Goal: Information Seeking & Learning: Learn about a topic

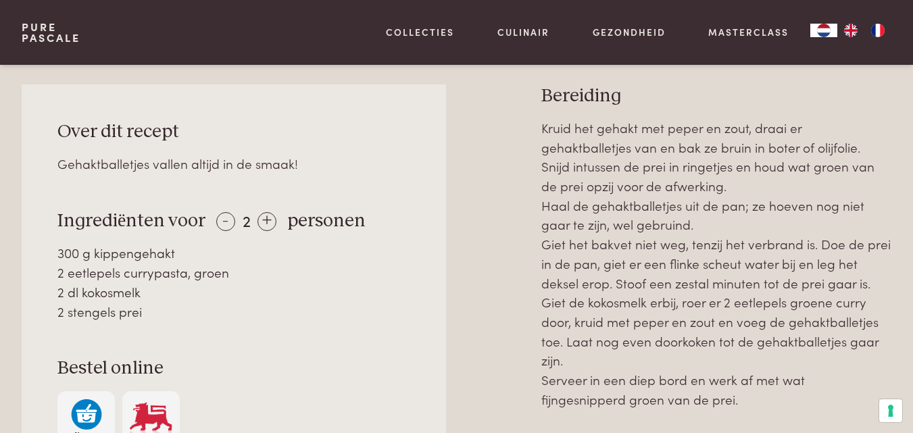
scroll to position [540, 0]
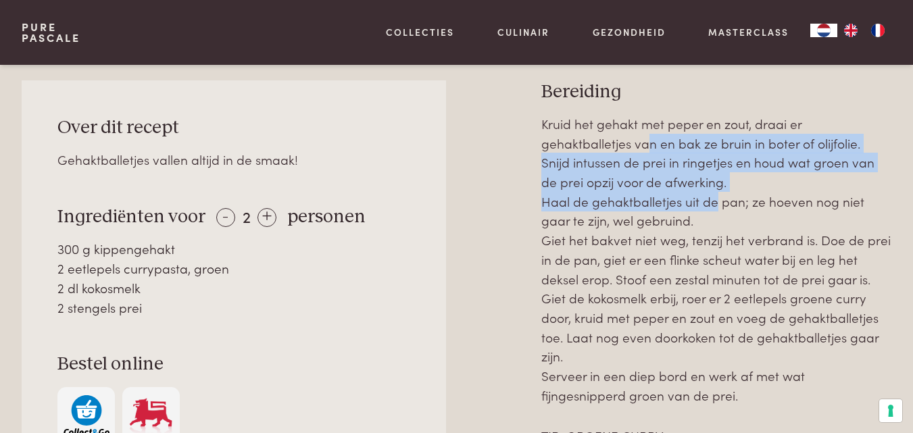
drag, startPoint x: 646, startPoint y: 135, endPoint x: 712, endPoint y: 210, distance: 100.1
click at [712, 210] on p "Kruid het gehakt met peper en zout, draai er gehaktballetjes van en bak ze brui…" at bounding box center [716, 259] width 350 height 291
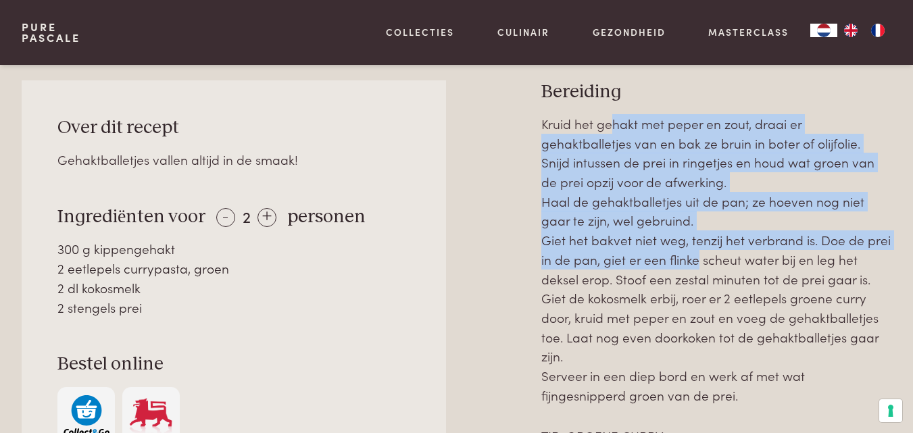
drag, startPoint x: 615, startPoint y: 130, endPoint x: 701, endPoint y: 282, distance: 175.0
click at [701, 282] on p "Kruid het gehakt met peper en zout, draai er gehaktballetjes van en bak ze brui…" at bounding box center [716, 259] width 350 height 291
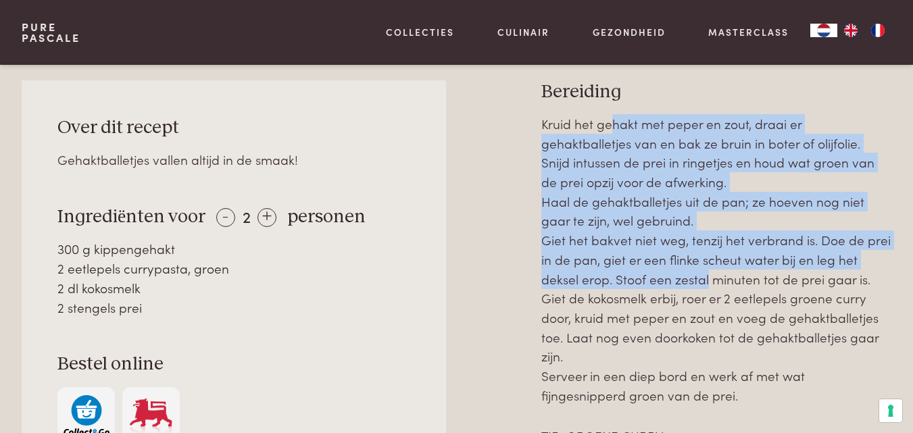
click at [701, 282] on p "Kruid het gehakt met peper en zout, draai er gehaktballetjes van en bak ze brui…" at bounding box center [716, 259] width 350 height 291
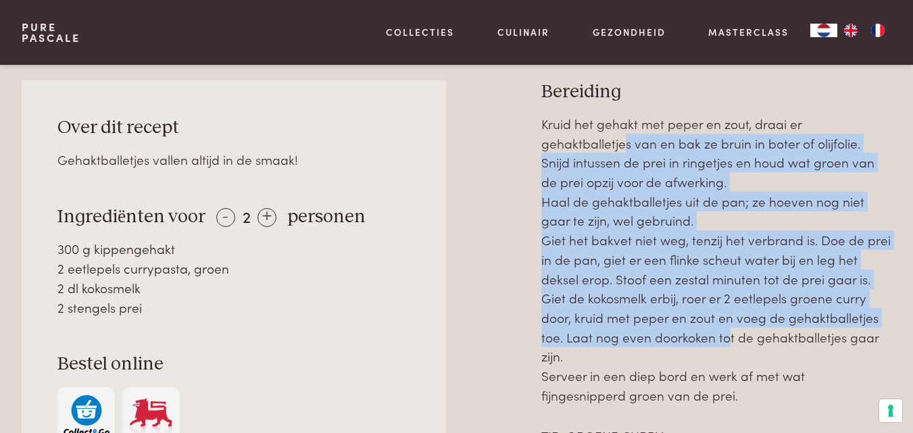
drag, startPoint x: 625, startPoint y: 150, endPoint x: 723, endPoint y: 329, distance: 204.5
click at [723, 329] on p "Kruid het gehakt met peper en zout, draai er gehaktballetjes van en bak ze brui…" at bounding box center [716, 259] width 350 height 291
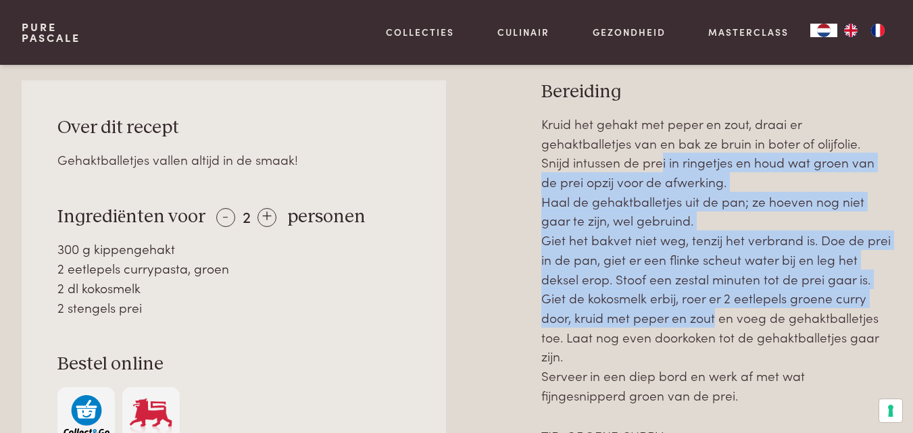
drag, startPoint x: 627, startPoint y: 166, endPoint x: 708, endPoint y: 312, distance: 167.6
click at [708, 312] on p "Kruid het gehakt met peper en zout, draai er gehaktballetjes van en bak ze brui…" at bounding box center [716, 259] width 350 height 291
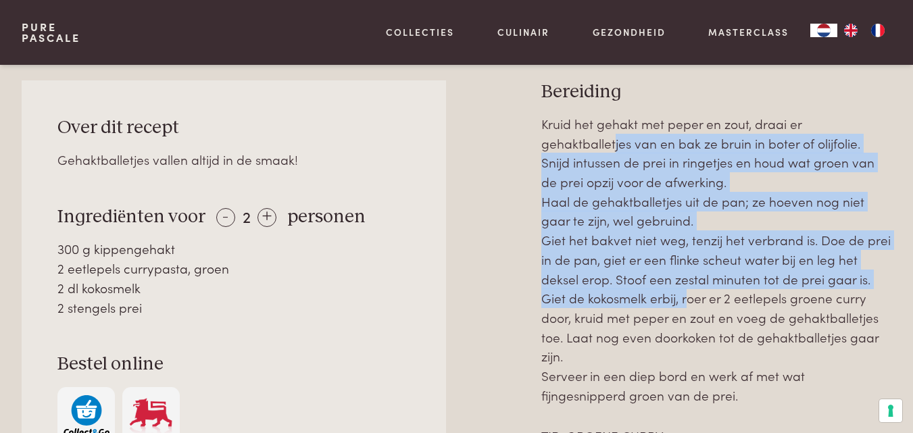
drag, startPoint x: 613, startPoint y: 149, endPoint x: 683, endPoint y: 306, distance: 171.0
click at [683, 306] on p "Kruid het gehakt met peper en zout, draai er gehaktballetjes van en bak ze brui…" at bounding box center [716, 259] width 350 height 291
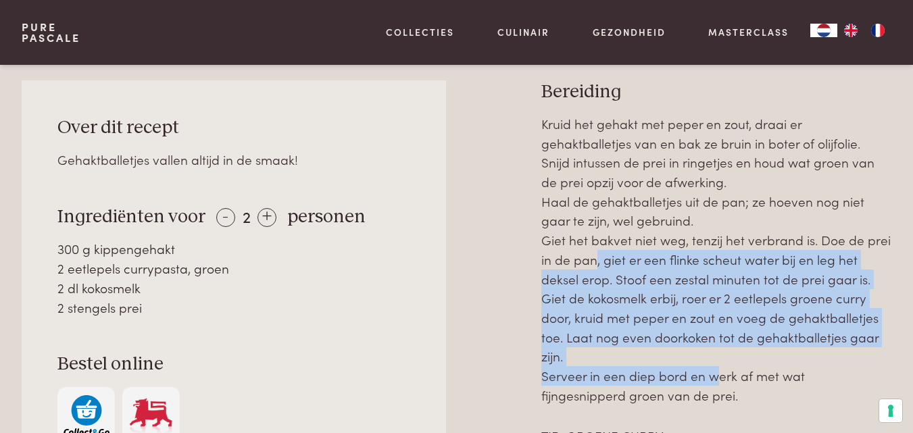
drag, startPoint x: 586, startPoint y: 254, endPoint x: 713, endPoint y: 370, distance: 171.3
click at [713, 370] on p "Kruid het gehakt met peper en zout, draai er gehaktballetjes van en bak ze brui…" at bounding box center [716, 259] width 350 height 291
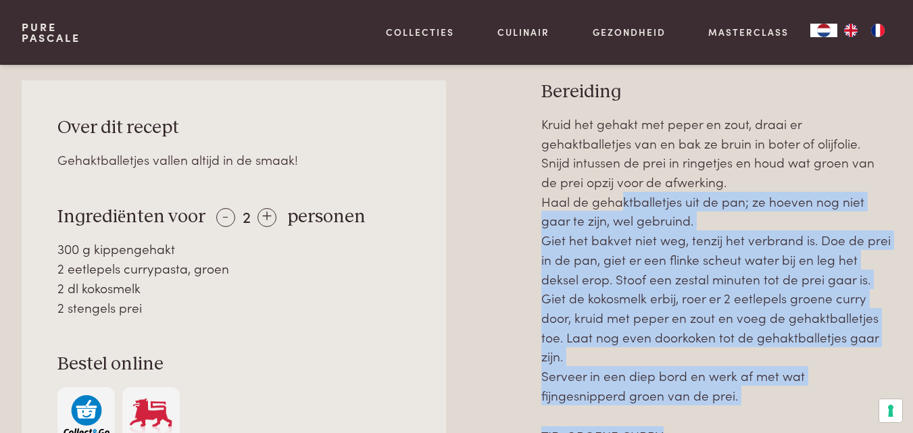
drag, startPoint x: 618, startPoint y: 192, endPoint x: 746, endPoint y: 412, distance: 254.7
click at [746, 412] on div "Kruid het gehakt met peper en zout, draai er gehaktballetjes van en bak ze brui…" at bounding box center [716, 299] width 350 height 370
click at [653, 193] on p "Kruid het gehakt met peper en zout, draai er gehaktballetjes van en bak ze brui…" at bounding box center [716, 259] width 350 height 291
drag, startPoint x: 699, startPoint y: 264, endPoint x: 752, endPoint y: 391, distance: 138.2
click at [752, 391] on p "Kruid het gehakt met peper en zout, draai er gehaktballetjes van en bak ze brui…" at bounding box center [716, 259] width 350 height 291
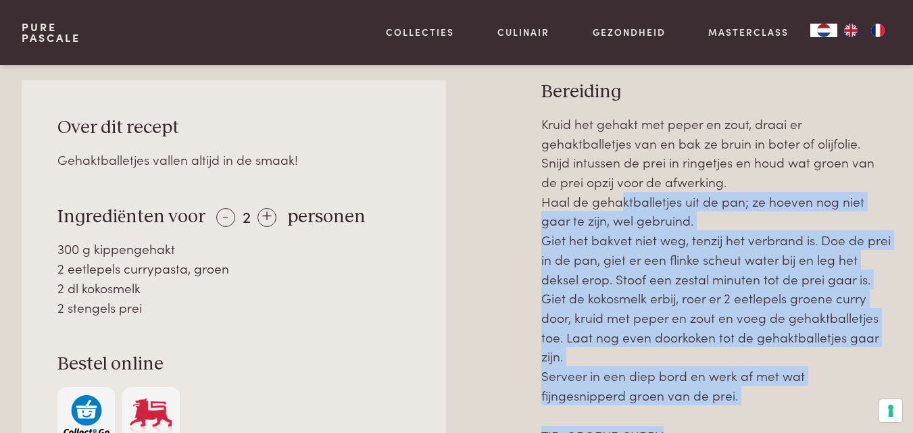
click at [752, 391] on p "Kruid het gehakt met peper en zout, draai er gehaktballetjes van en bak ze brui…" at bounding box center [716, 259] width 350 height 291
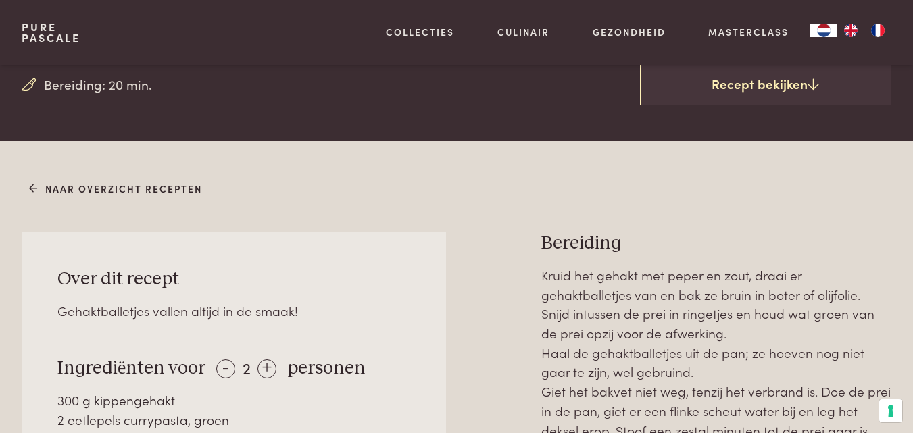
scroll to position [562, 0]
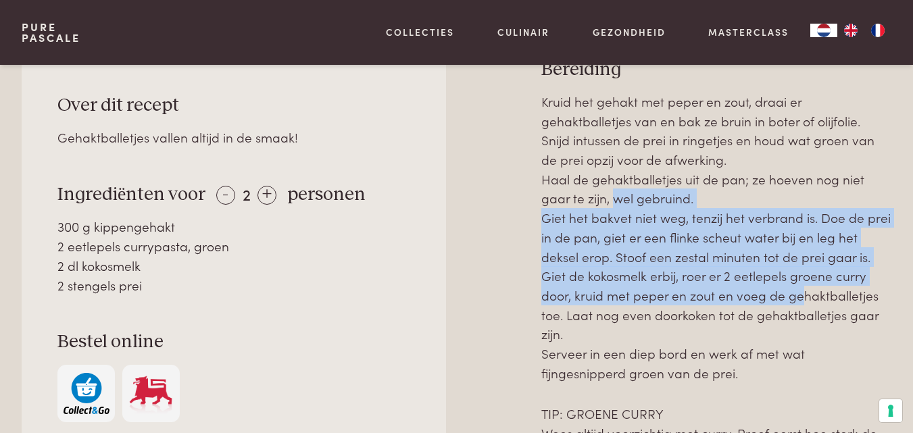
drag, startPoint x: 609, startPoint y: 203, endPoint x: 798, endPoint y: 299, distance: 211.6
click at [798, 299] on p "Kruid het gehakt met peper en zout, draai er gehaktballetjes van en bak ze brui…" at bounding box center [716, 237] width 350 height 291
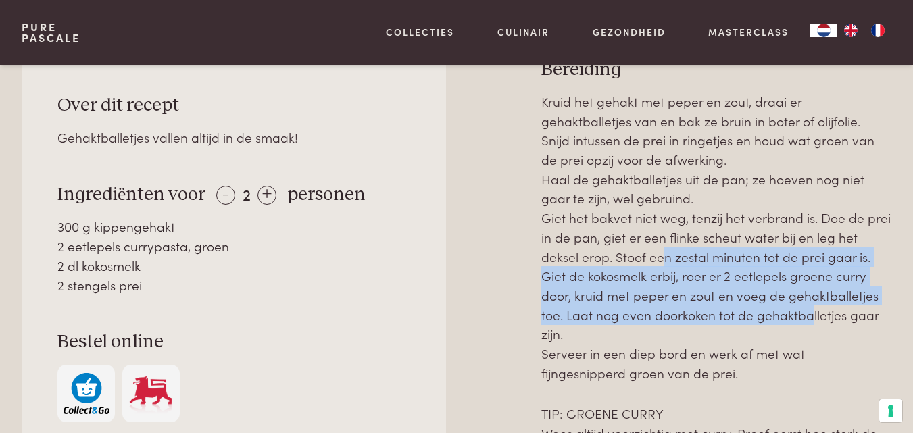
drag, startPoint x: 659, startPoint y: 259, endPoint x: 800, endPoint y: 315, distance: 152.0
click at [800, 315] on p "Kruid het gehakt met peper en zout, draai er gehaktballetjes van en bak ze brui…" at bounding box center [716, 237] width 350 height 291
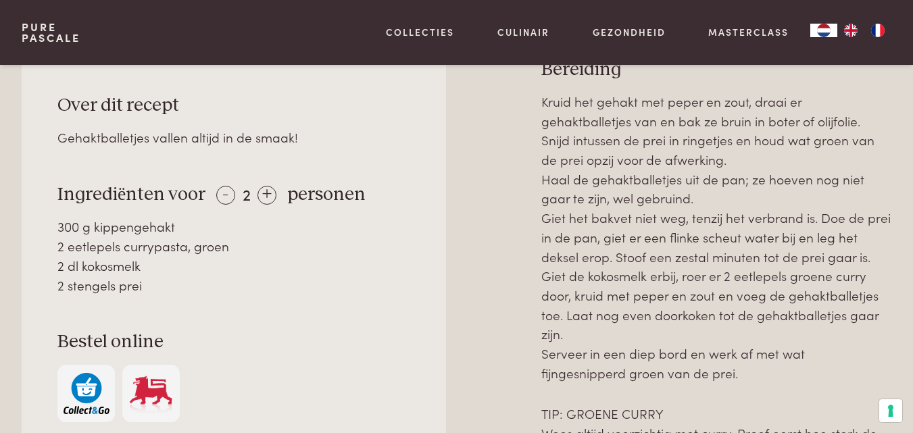
click at [661, 239] on p "Kruid het gehakt met peper en zout, draai er gehaktballetjes van en bak ze brui…" at bounding box center [716, 237] width 350 height 291
drag, startPoint x: 728, startPoint y: 248, endPoint x: 822, endPoint y: 333, distance: 126.8
click at [822, 333] on p "Kruid het gehakt met peper en zout, draai er gehaktballetjes van en bak ze brui…" at bounding box center [716, 237] width 350 height 291
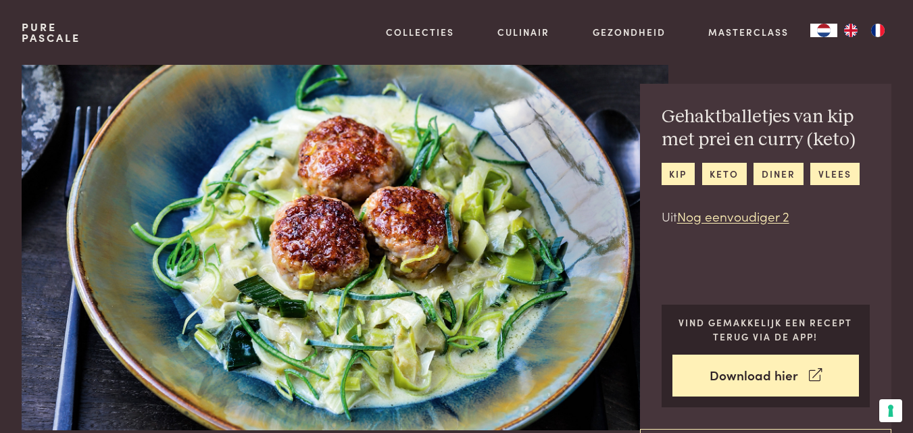
scroll to position [18, 0]
